Goal: Information Seeking & Learning: Learn about a topic

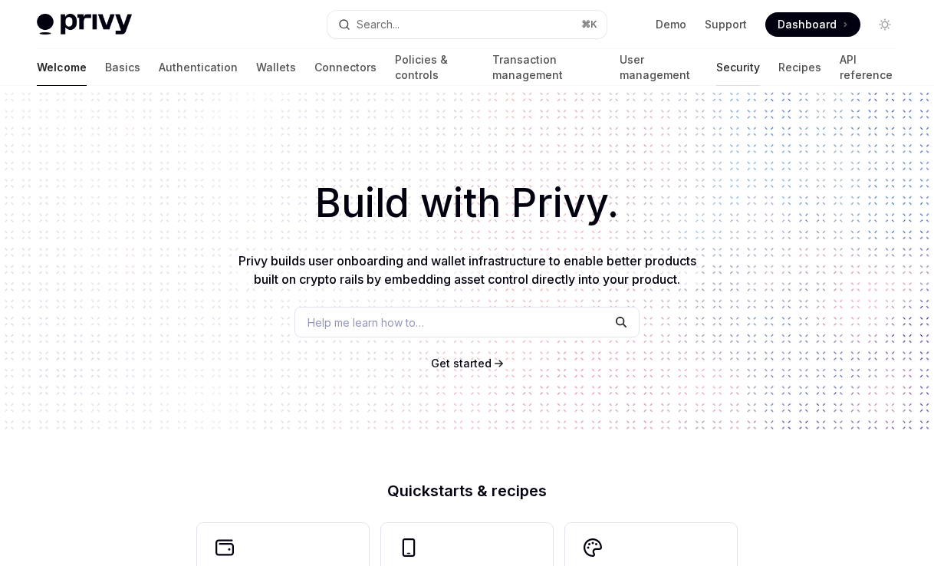
click at [716, 67] on link "Security" at bounding box center [738, 67] width 44 height 37
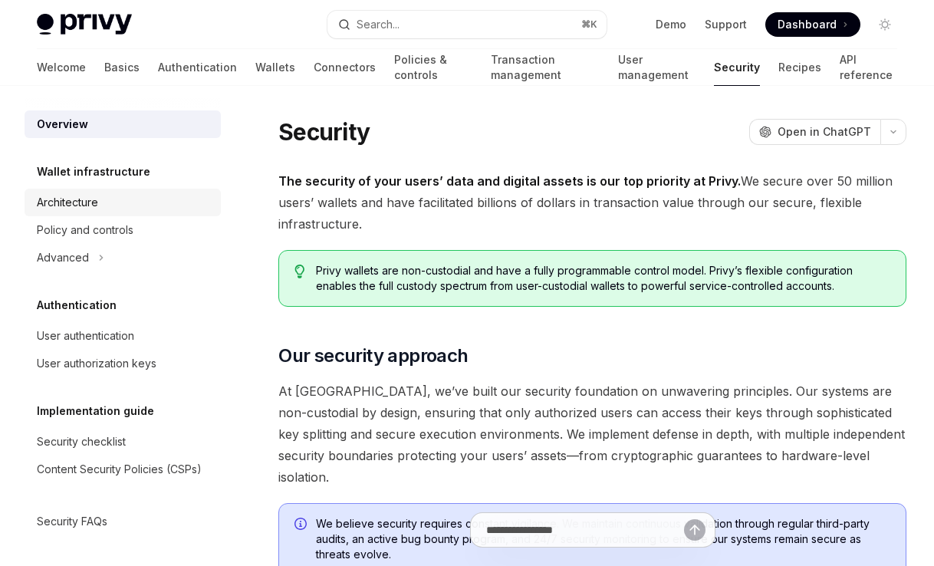
click at [101, 202] on div "Architecture" at bounding box center [124, 202] width 175 height 18
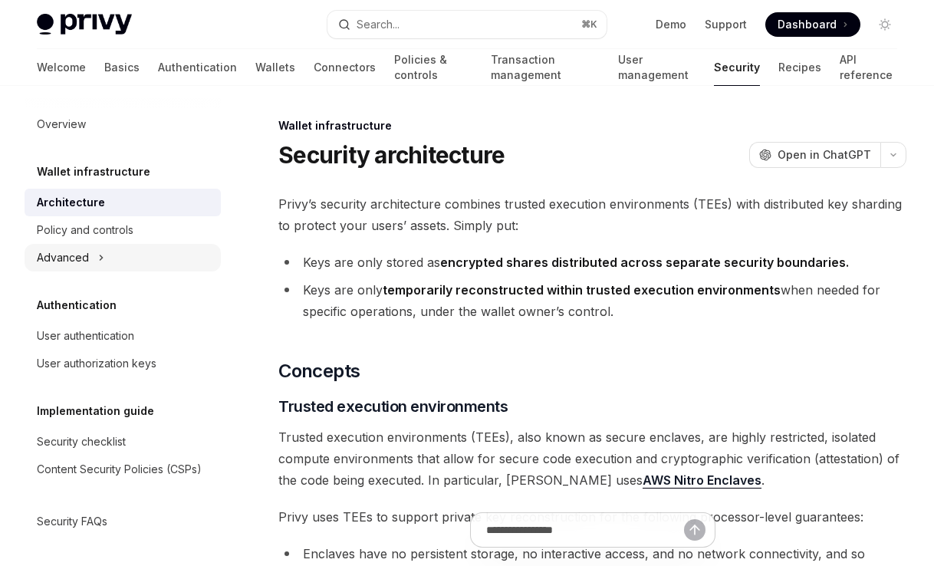
click at [98, 262] on icon "Toggle Advanced section" at bounding box center [101, 258] width 6 height 18
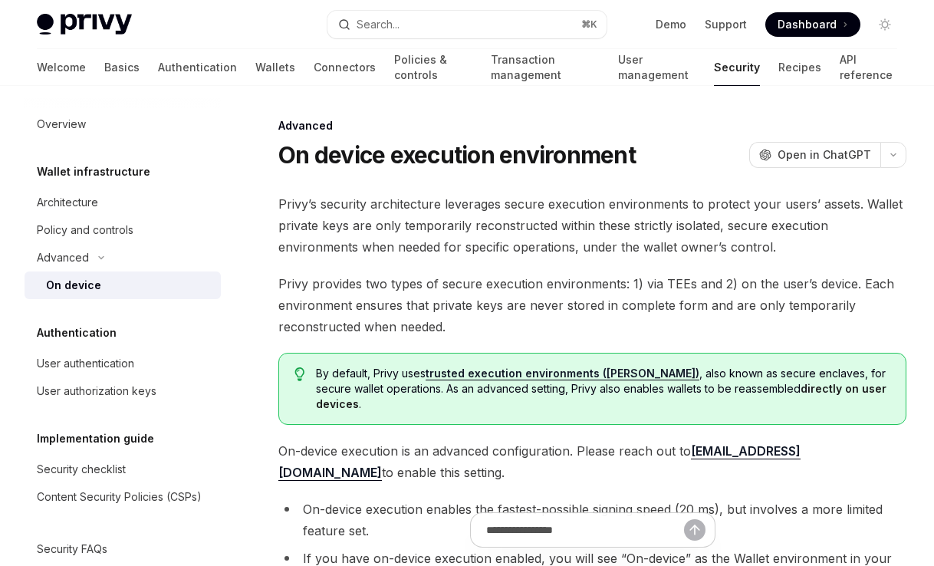
click at [112, 290] on div "On device" at bounding box center [129, 285] width 166 height 18
type textarea "*"
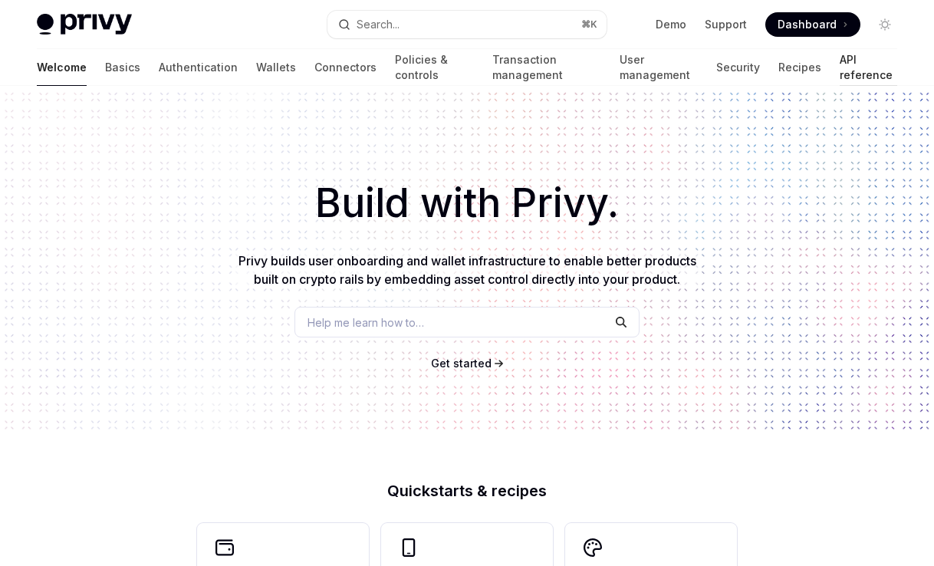
click at [840, 74] on link "API reference" at bounding box center [869, 67] width 58 height 37
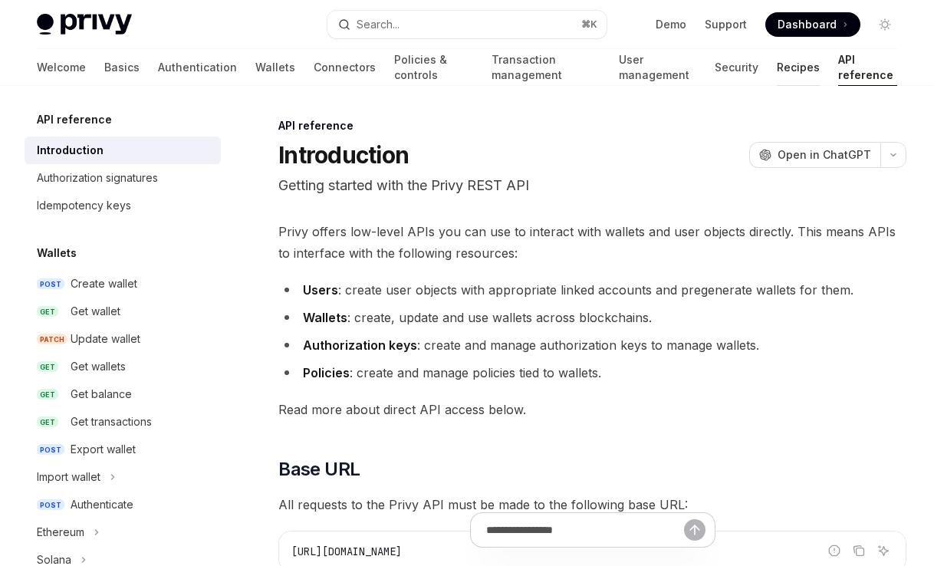
click at [792, 71] on link "Recipes" at bounding box center [798, 67] width 43 height 37
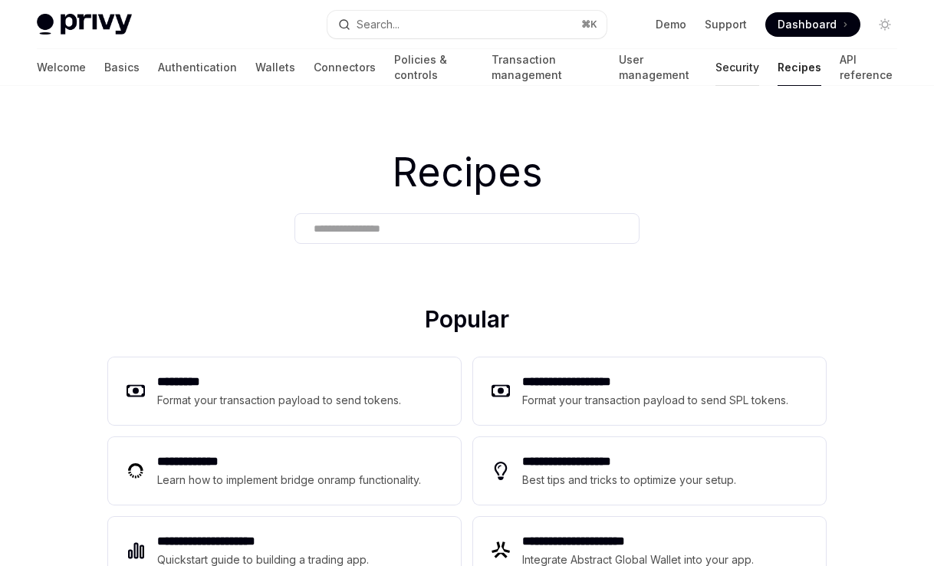
click at [716, 68] on link "Security" at bounding box center [738, 67] width 44 height 37
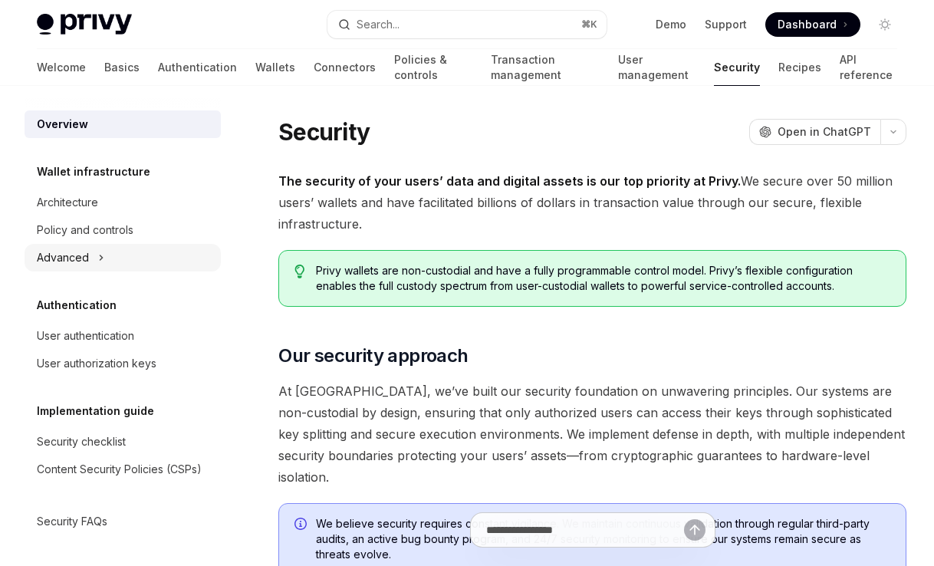
click at [82, 253] on div "Advanced" at bounding box center [63, 258] width 52 height 18
type textarea "*"
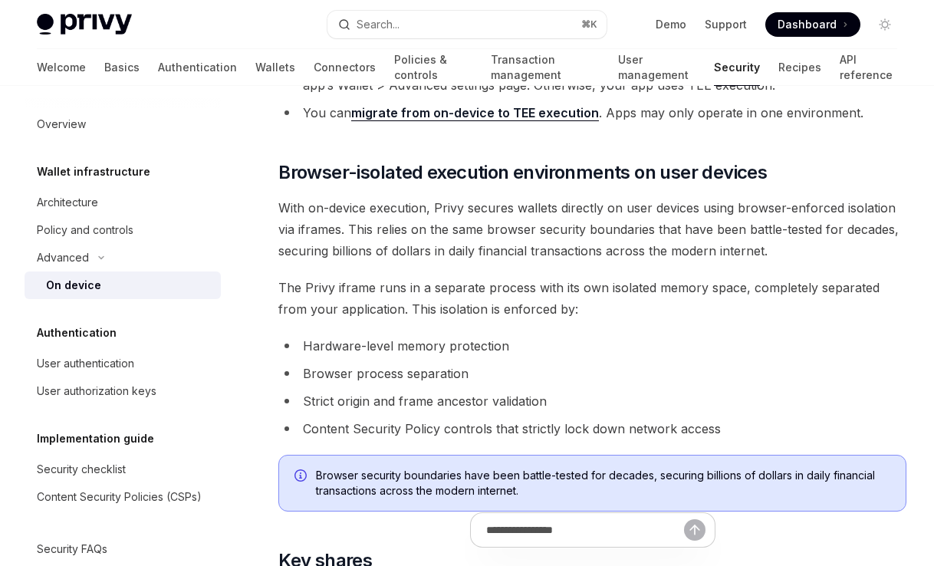
scroll to position [496, 0]
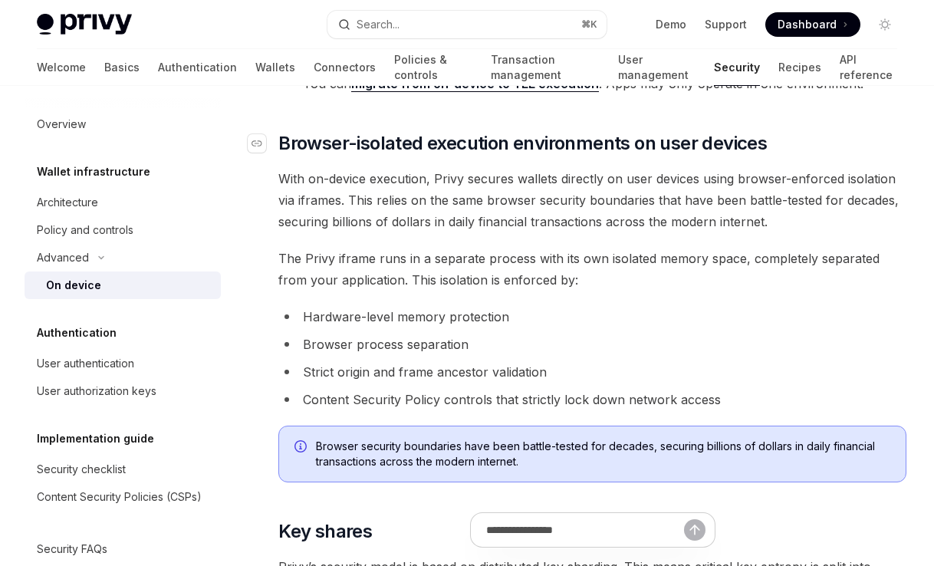
scroll to position [530, 0]
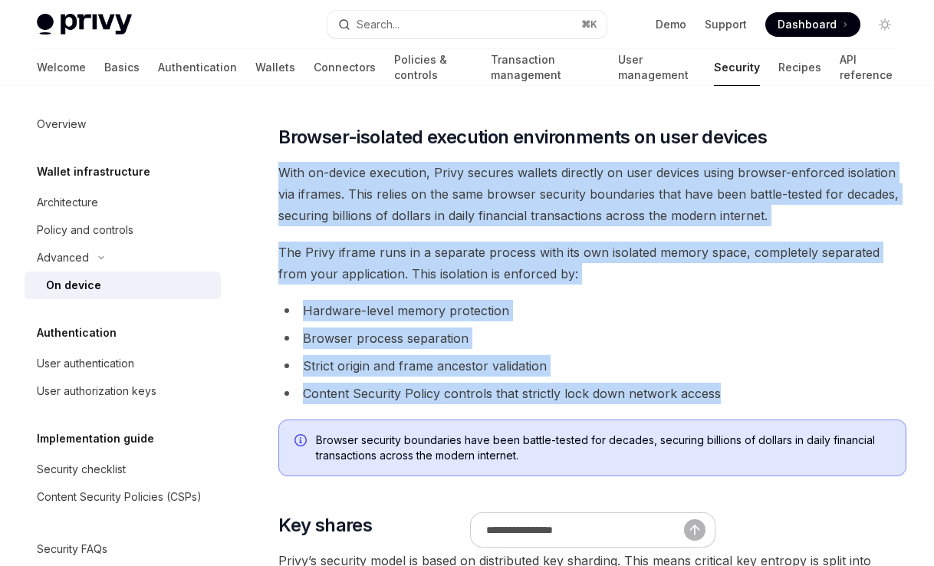
drag, startPoint x: 275, startPoint y: 154, endPoint x: 758, endPoint y: 384, distance: 535.2
copy div "With on-device execution, Privy secures wallets directly on user devices using …"
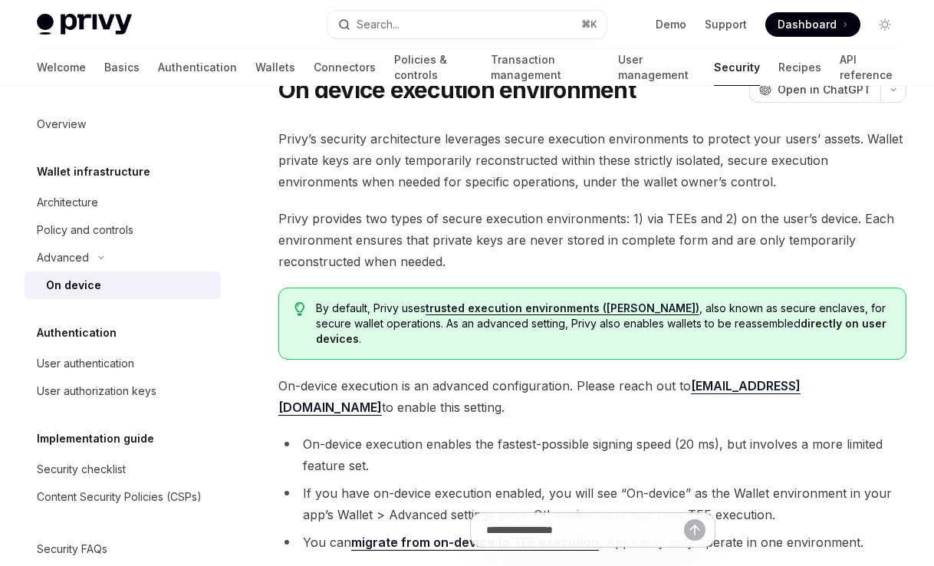
scroll to position [68, 0]
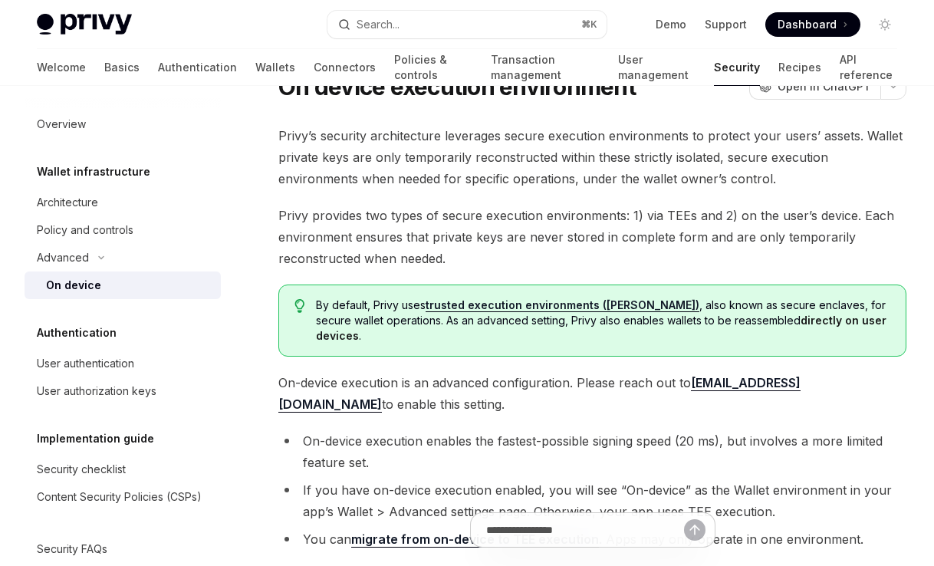
click at [414, 144] on span "Privy’s security architecture leverages secure execution environments to protec…" at bounding box center [592, 157] width 628 height 64
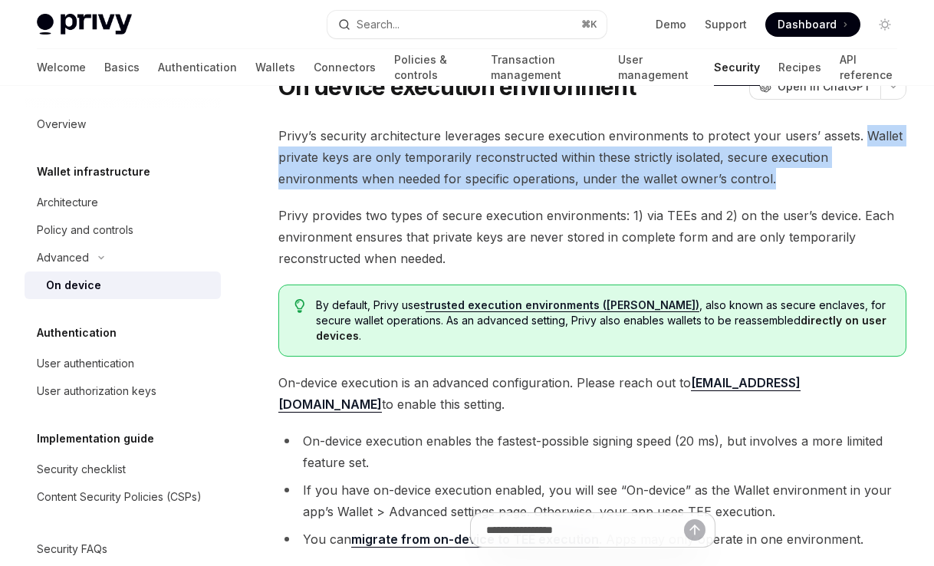
drag, startPoint x: 863, startPoint y: 136, endPoint x: 862, endPoint y: 179, distance: 43.0
click at [862, 179] on span "Privy’s security architecture leverages secure execution environments to protec…" at bounding box center [592, 157] width 628 height 64
copy span "Wallet private keys are only temporarily reconstructed within these strictly is…"
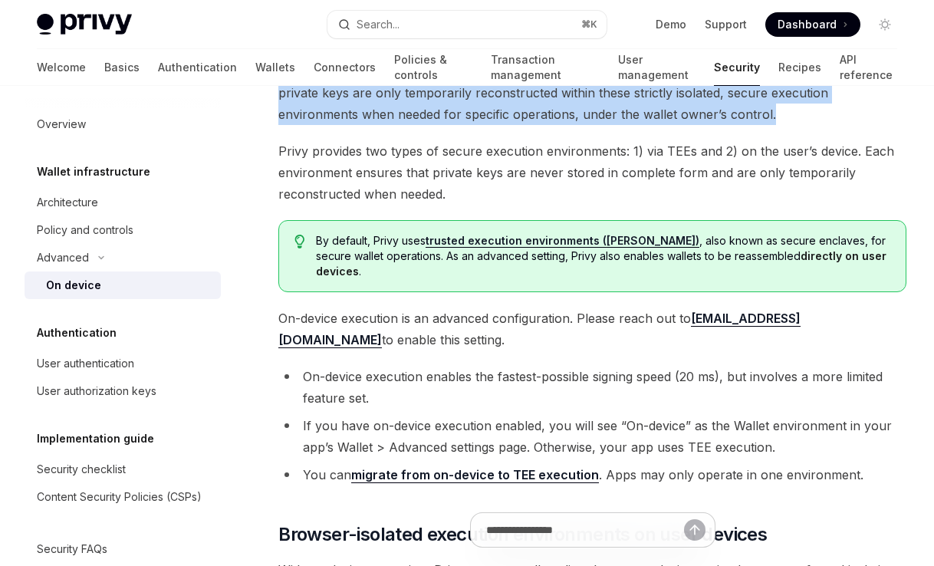
scroll to position [133, 0]
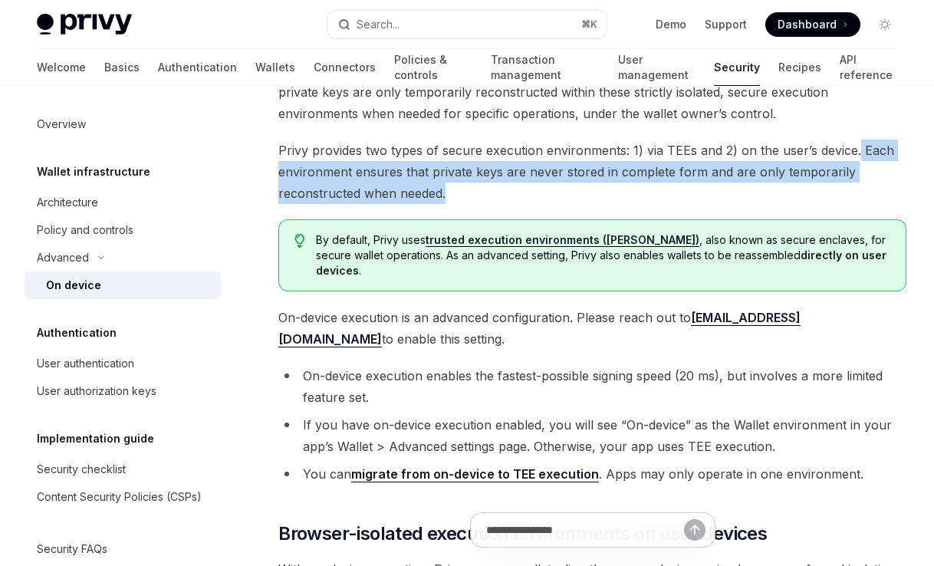
drag, startPoint x: 561, startPoint y: 195, endPoint x: 855, endPoint y: 150, distance: 297.2
click at [855, 150] on span "Privy provides two types of secure execution environments: 1) via TEEs and 2) o…" at bounding box center [592, 172] width 628 height 64
copy span "Each environment ensures that private keys are never stored in complete form an…"
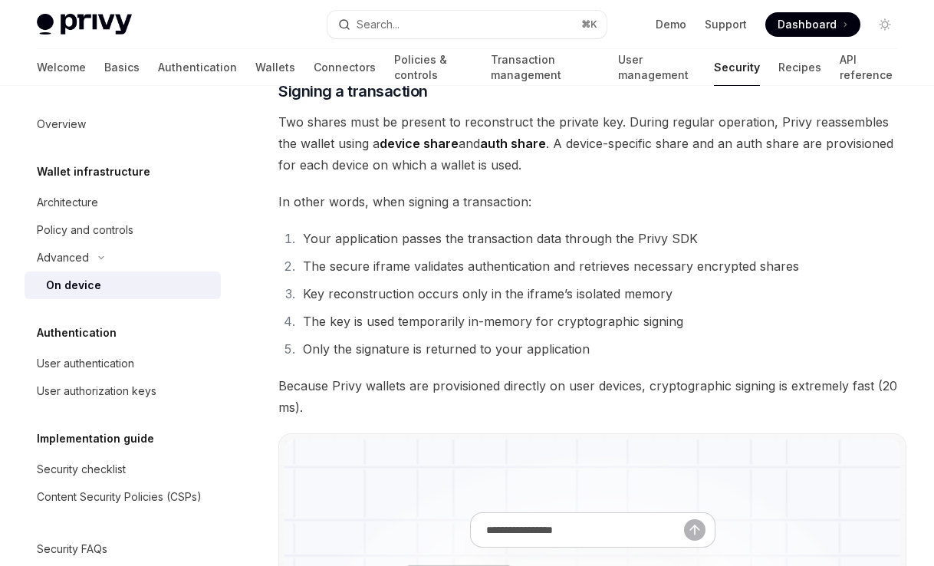
scroll to position [2818, 0]
